Goal: Task Accomplishment & Management: Use online tool/utility

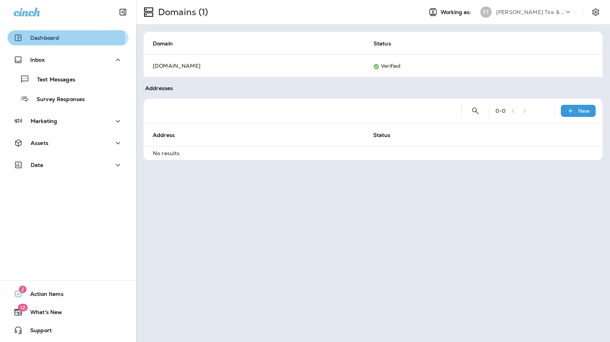
click at [54, 38] on p "Dashboard" at bounding box center [44, 38] width 29 height 6
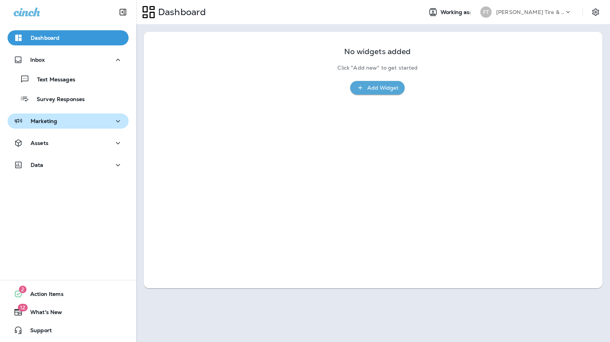
click at [49, 118] on p "Marketing" at bounding box center [44, 121] width 26 height 6
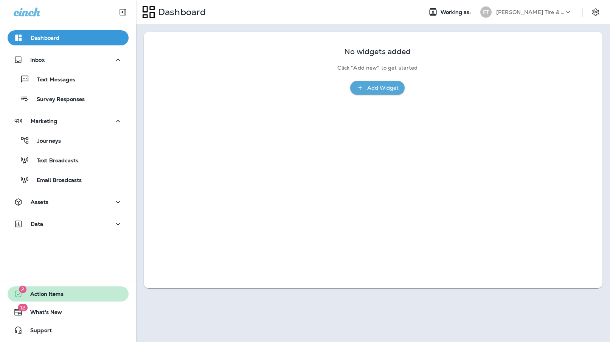
click at [51, 296] on span "Action Items" at bounding box center [43, 295] width 41 height 9
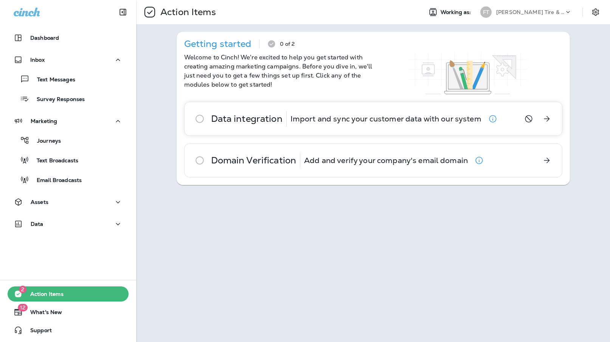
click at [411, 122] on p "Import and sync your customer data with our system" at bounding box center [386, 119] width 191 height 6
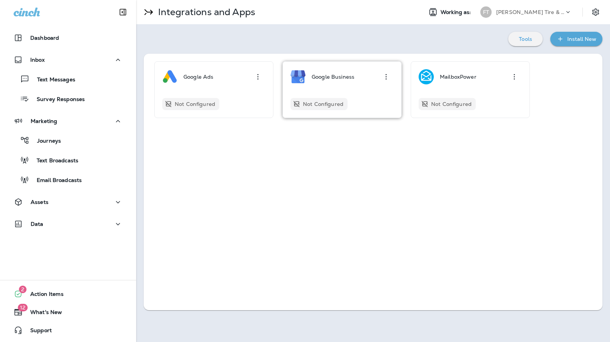
click at [321, 87] on div "Google Business Not Configured" at bounding box center [342, 89] width 103 height 41
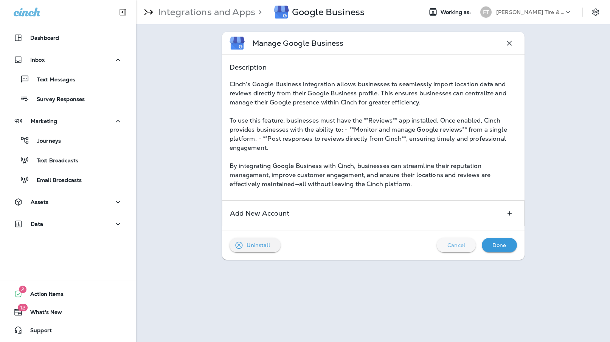
click at [449, 246] on p "Cancel" at bounding box center [457, 245] width 18 height 6
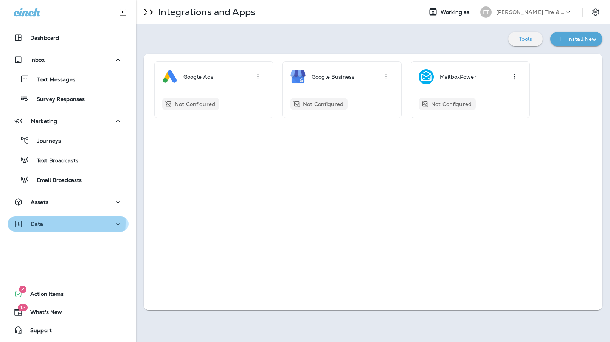
click at [47, 222] on div "Data" at bounding box center [68, 223] width 109 height 9
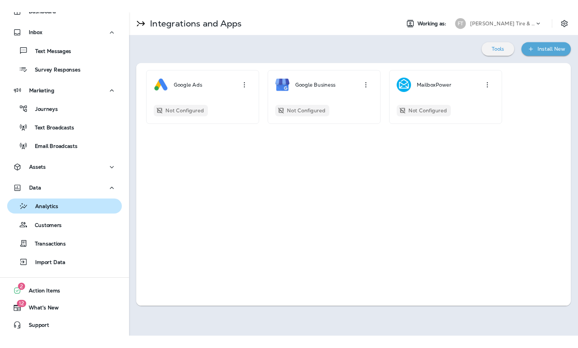
scroll to position [39, 0]
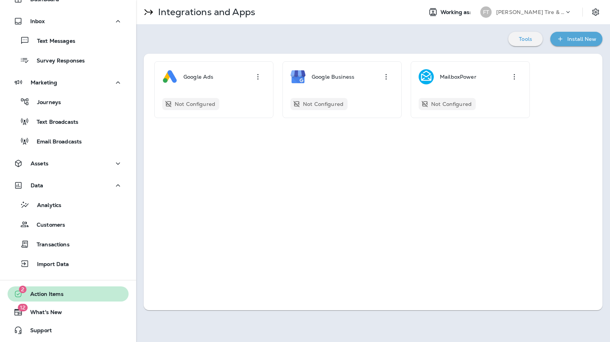
click at [58, 296] on span "Action Items" at bounding box center [43, 295] width 41 height 9
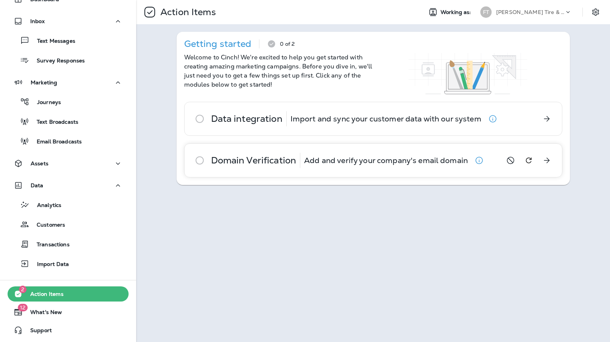
click at [331, 149] on div "Domain Verification Add and verify your company's email domain" at bounding box center [340, 160] width 310 height 33
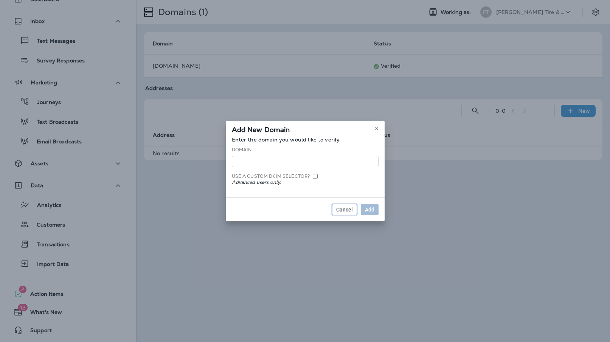
click at [345, 207] on span "Cancel" at bounding box center [344, 209] width 17 height 5
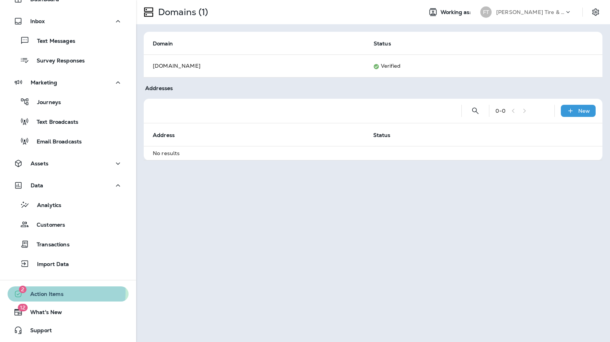
click at [42, 292] on span "Action Items" at bounding box center [43, 295] width 41 height 9
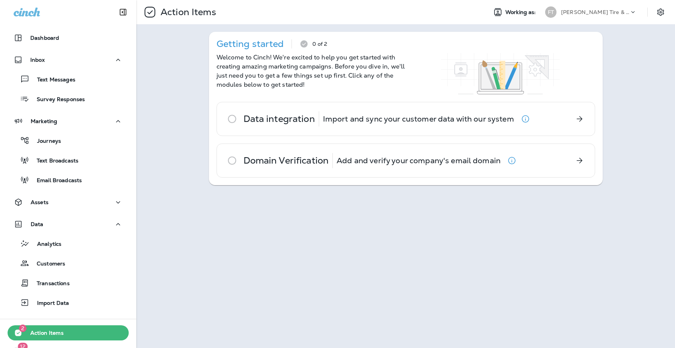
click at [424, 251] on div "Action Items Working as: FT [PERSON_NAME] Tire & Auto Service Getting started 0…" at bounding box center [405, 174] width 538 height 348
